Goal: Find specific page/section: Find specific page/section

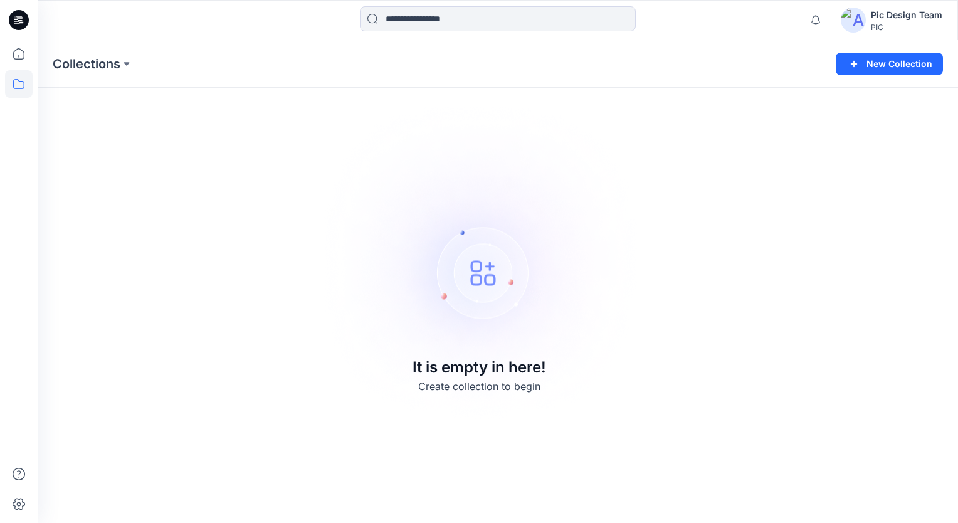
click at [860, 23] on img at bounding box center [853, 20] width 25 height 25
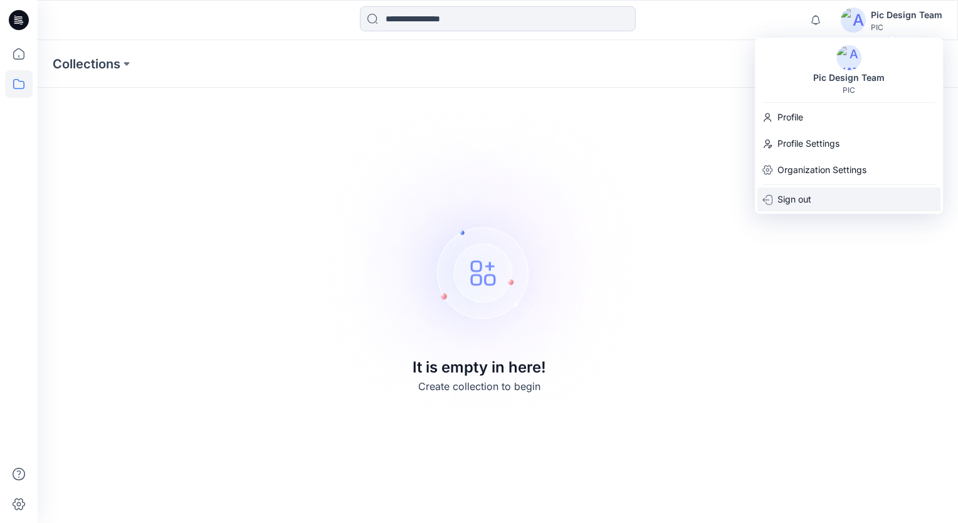
click at [798, 197] on p "Sign out" at bounding box center [795, 199] width 34 height 24
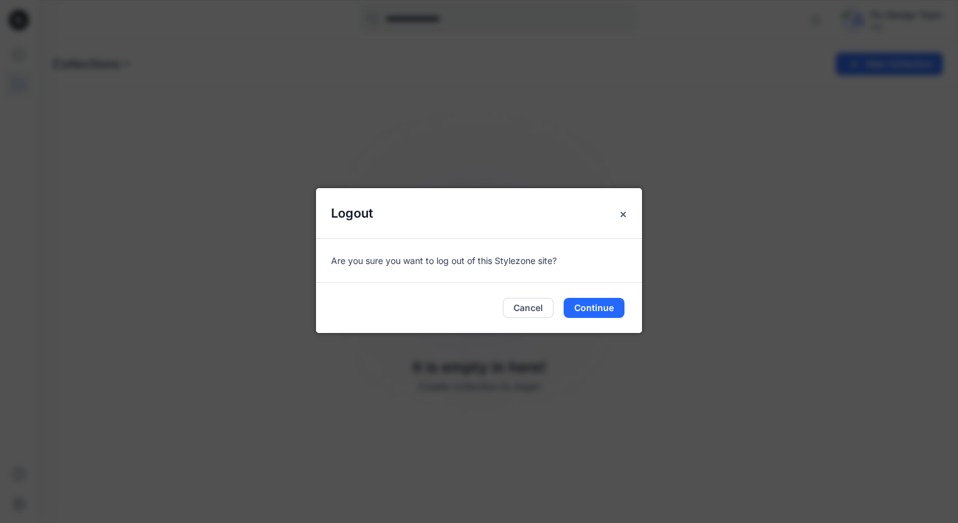
click at [795, 142] on div "Logout Are you sure you want to log out of this Stylezone site? Cancel Continue" at bounding box center [479, 261] width 958 height 523
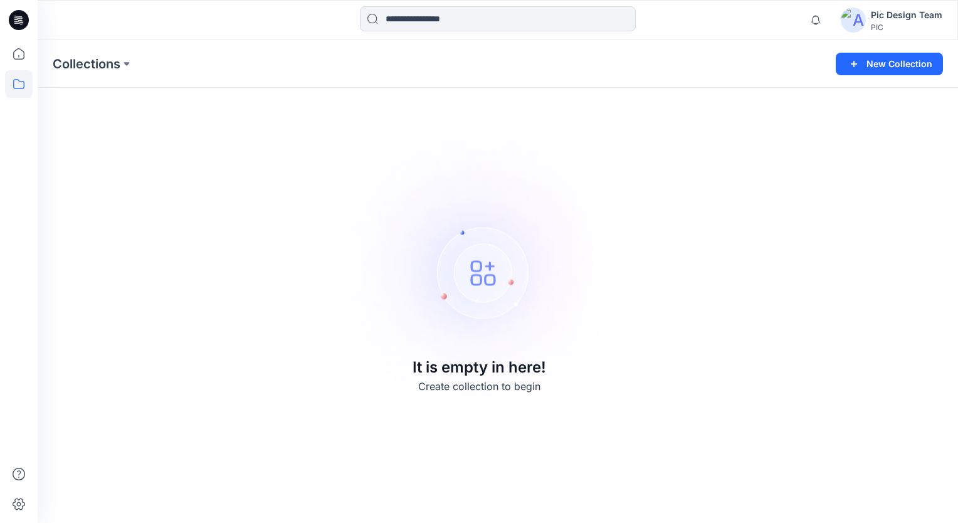
click at [872, 16] on div "Pic Design Team" at bounding box center [906, 15] width 71 height 15
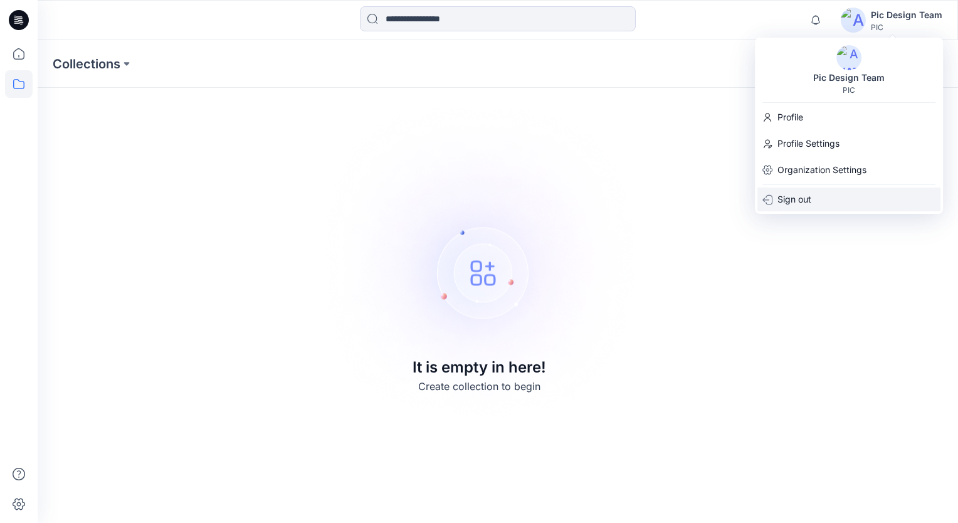
click at [790, 191] on p "Sign out" at bounding box center [795, 199] width 34 height 24
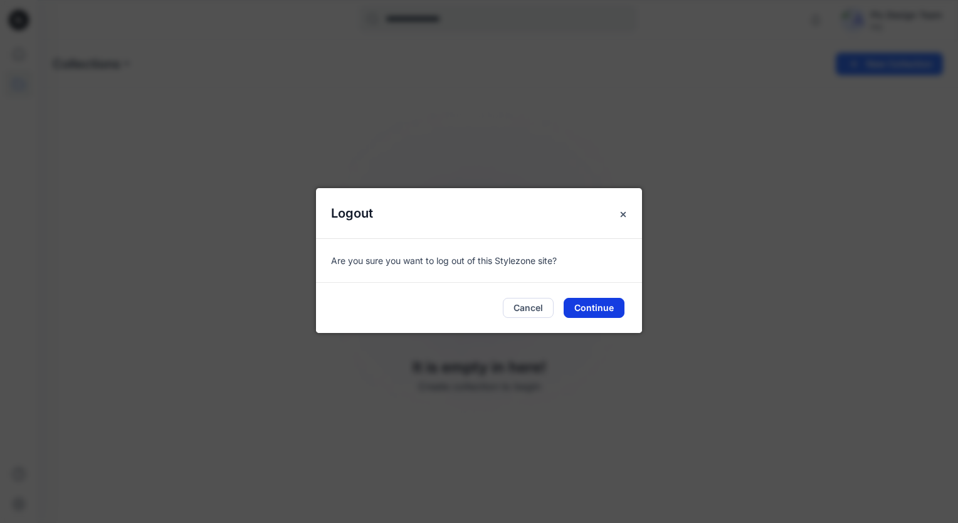
click at [589, 305] on button "Continue" at bounding box center [594, 308] width 61 height 20
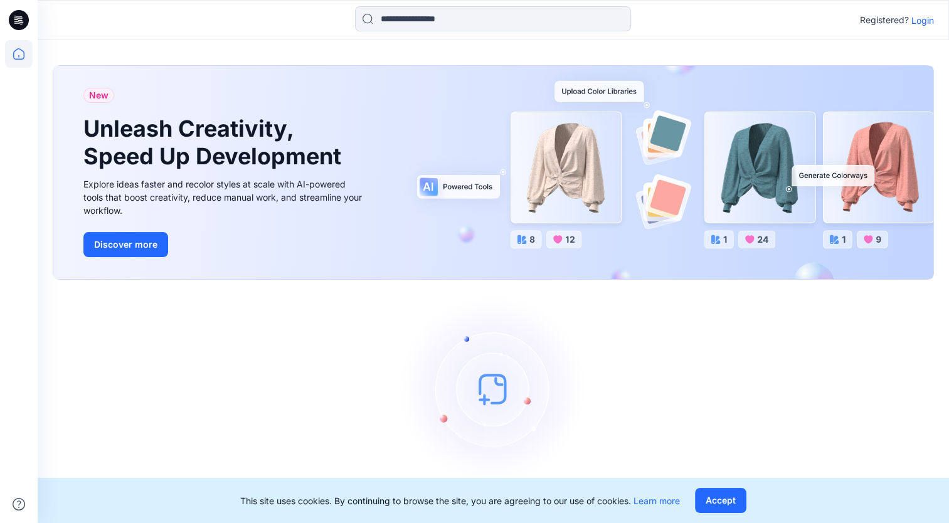
click at [916, 23] on p "Login" at bounding box center [922, 20] width 23 height 13
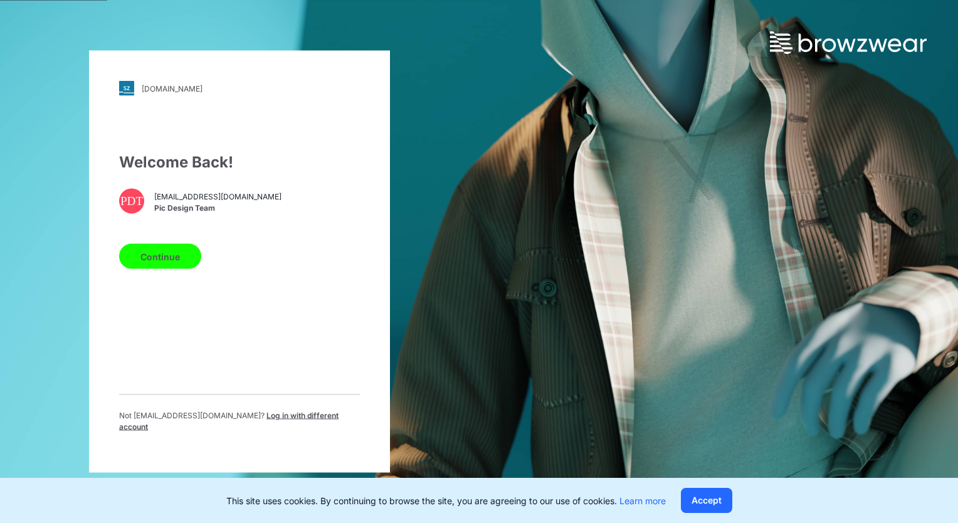
click at [162, 255] on button "Continue" at bounding box center [160, 256] width 82 height 25
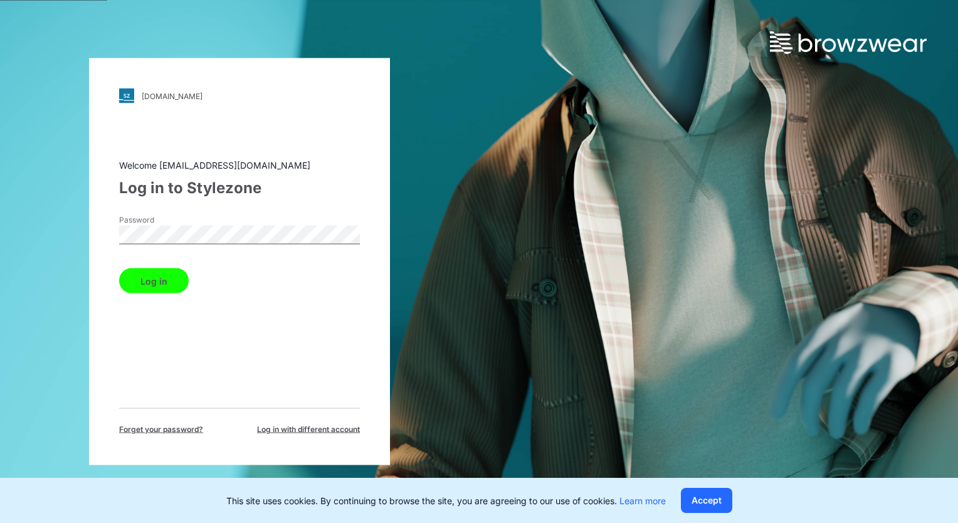
click at [165, 284] on button "Log in" at bounding box center [154, 280] width 70 height 25
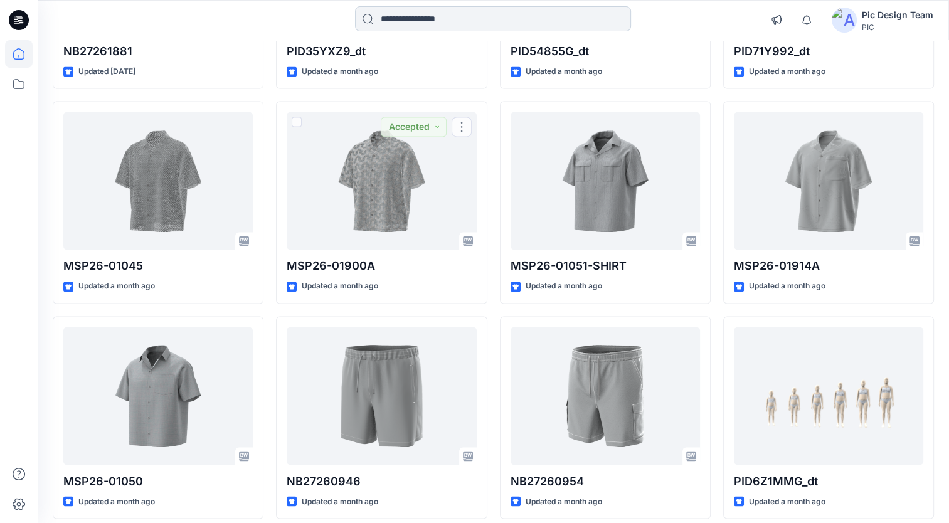
scroll to position [2007, 0]
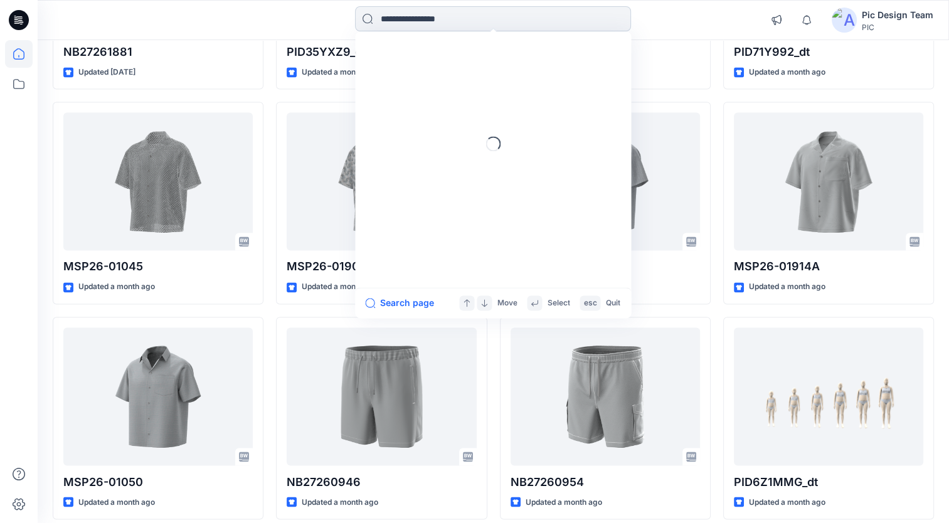
click at [488, 17] on input at bounding box center [493, 18] width 276 height 25
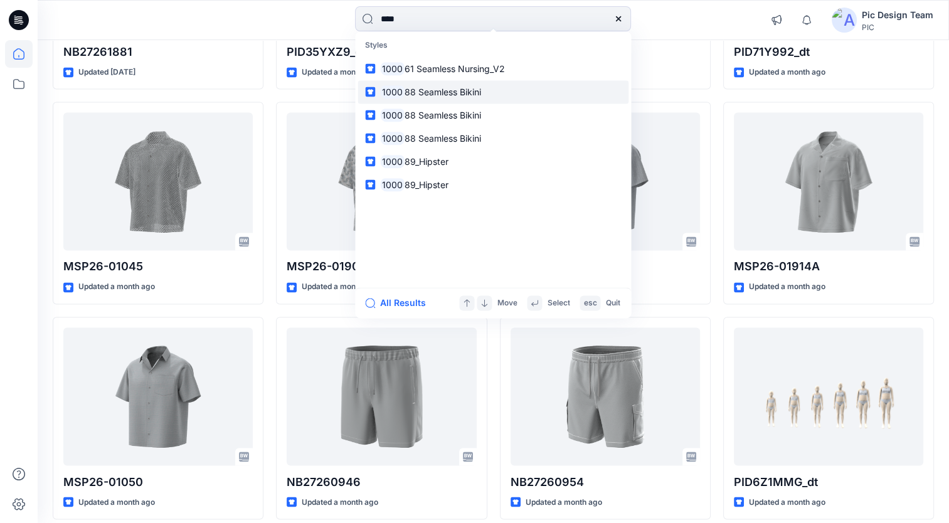
type input "****"
click at [456, 92] on span "88 Seamless Bikini" at bounding box center [442, 92] width 77 height 11
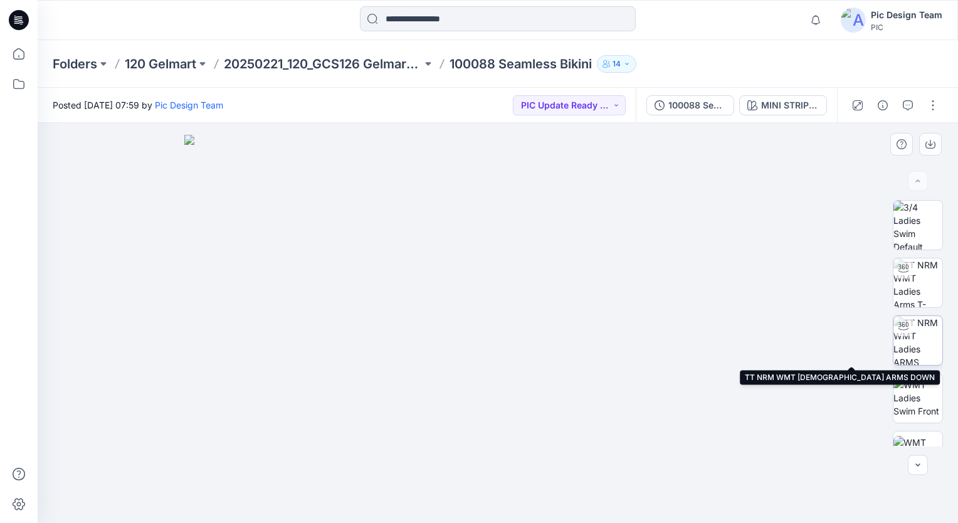
click at [921, 351] on img at bounding box center [918, 340] width 49 height 49
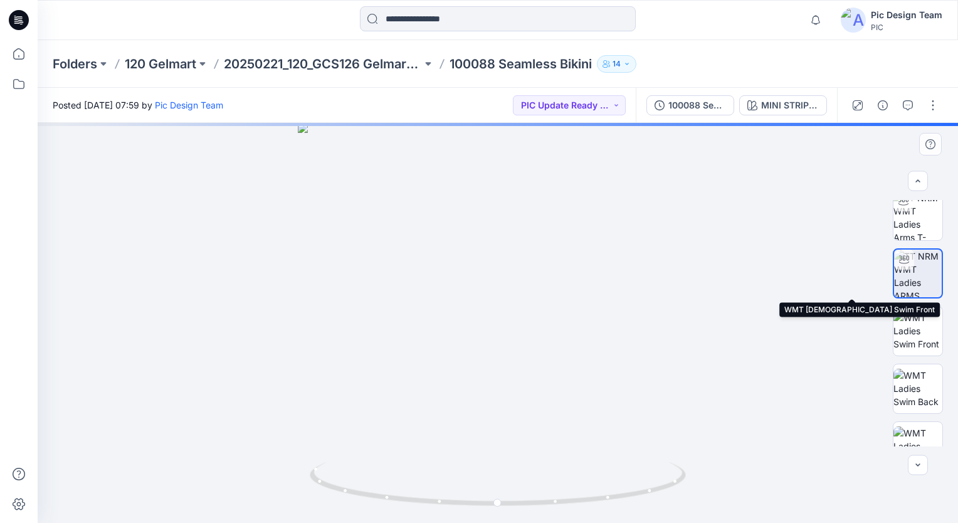
scroll to position [125, 0]
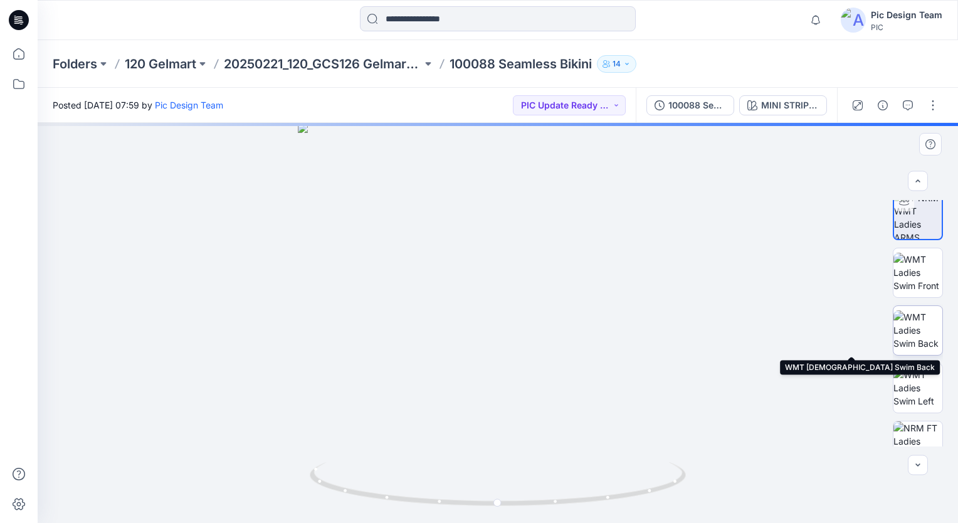
click at [923, 349] on img at bounding box center [918, 330] width 49 height 40
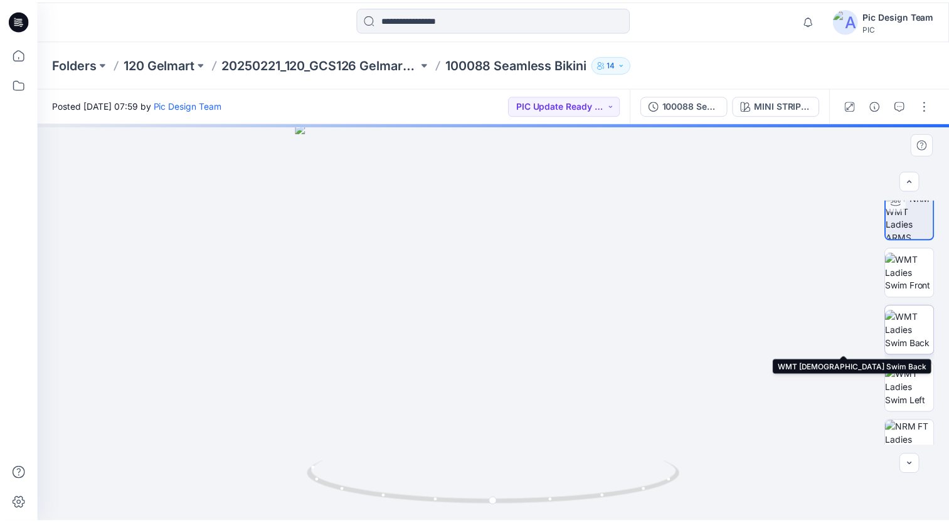
scroll to position [125, 0]
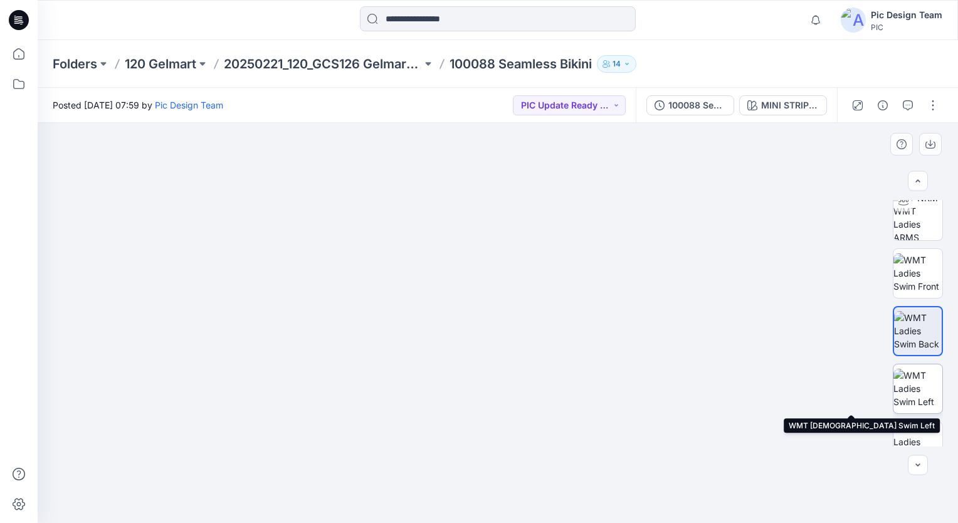
click at [926, 397] on img at bounding box center [918, 389] width 49 height 40
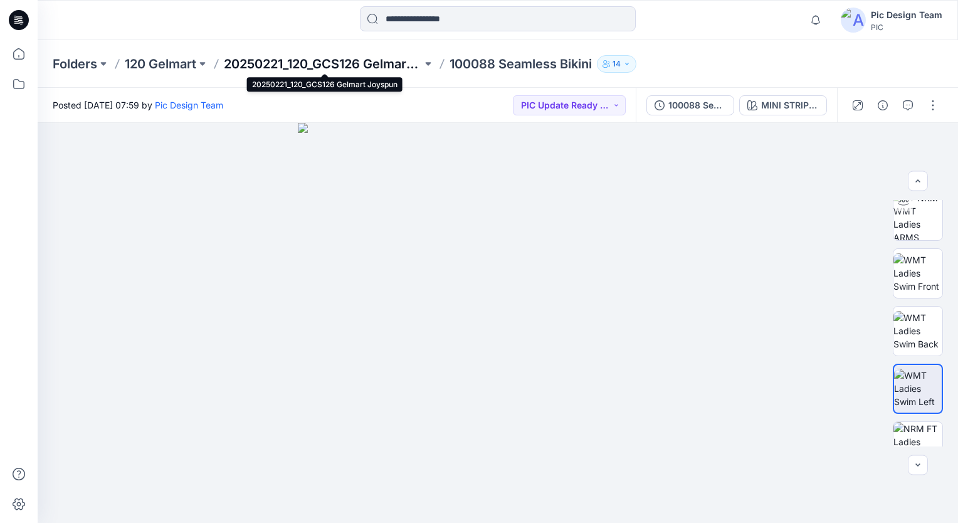
click at [326, 59] on p "20250221_120_GCS126 Gelmart Joyspun" at bounding box center [323, 64] width 198 height 18
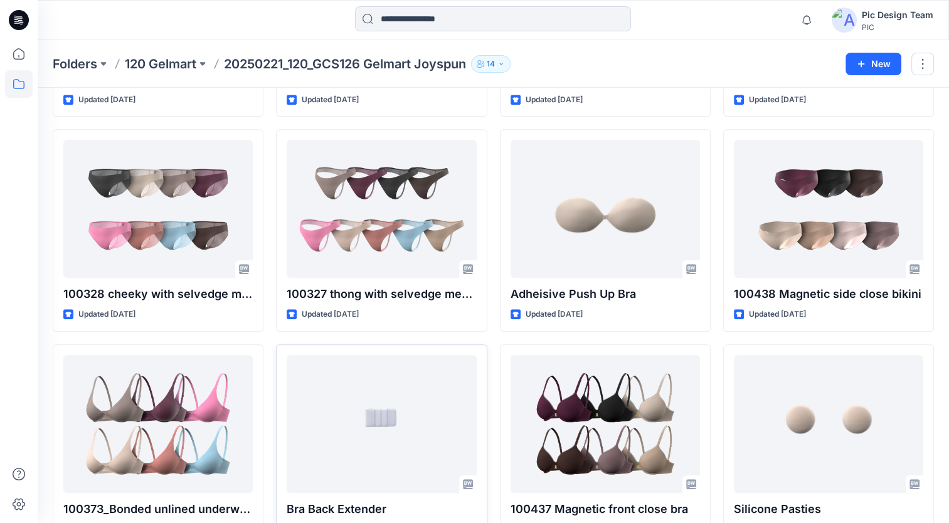
scroll to position [889, 0]
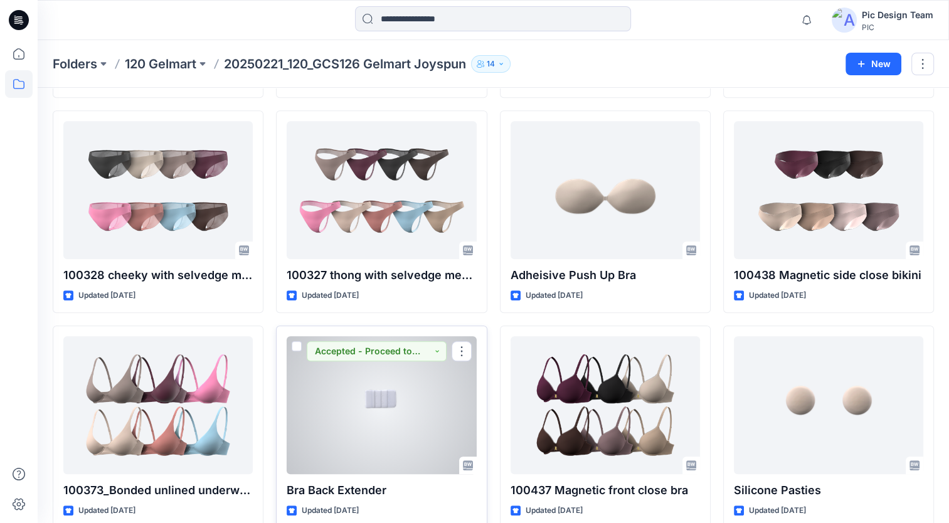
click at [361, 388] on div at bounding box center [381, 405] width 189 height 138
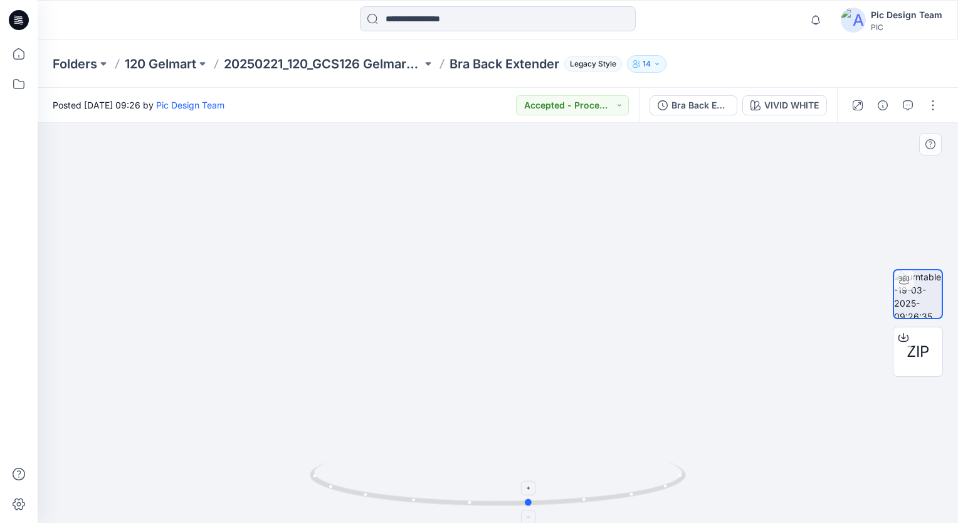
drag, startPoint x: 500, startPoint y: 507, endPoint x: 532, endPoint y: 498, distance: 33.2
click at [532, 498] on icon at bounding box center [499, 485] width 379 height 47
click at [509, 455] on img at bounding box center [498, 274] width 596 height 498
